Goal: Task Accomplishment & Management: Use online tool/utility

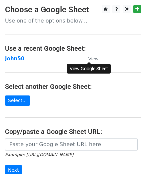
click at [90, 59] on small "View" at bounding box center [93, 58] width 10 height 5
click at [123, 58] on main "Choose a Google Sheet Use one of the options below... Use a recent Google Sheet…" at bounding box center [73, 108] width 146 height 206
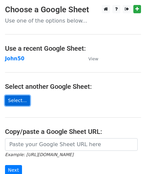
click at [17, 98] on link "Select..." at bounding box center [17, 101] width 25 height 10
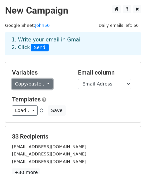
click at [35, 82] on link "Copy/paste..." at bounding box center [32, 84] width 41 height 10
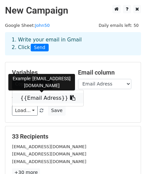
click at [40, 95] on link "{{Email Adress}}" at bounding box center [47, 98] width 71 height 11
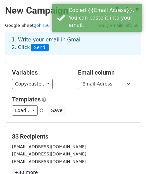
click at [80, 97] on h5 "Templates" at bounding box center [73, 99] width 122 height 7
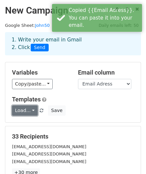
click at [25, 112] on link "Load..." at bounding box center [25, 111] width 26 height 10
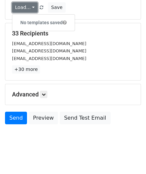
scroll to position [110, 0]
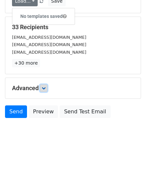
click at [44, 87] on icon at bounding box center [44, 88] width 4 height 4
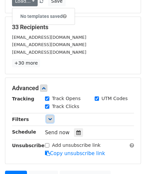
click at [50, 117] on icon at bounding box center [50, 119] width 4 height 4
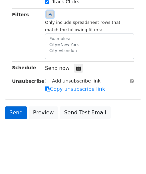
scroll to position [215, 0]
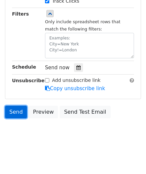
click at [8, 113] on link "Send" at bounding box center [16, 112] width 22 height 13
